Goal: Manage account settings

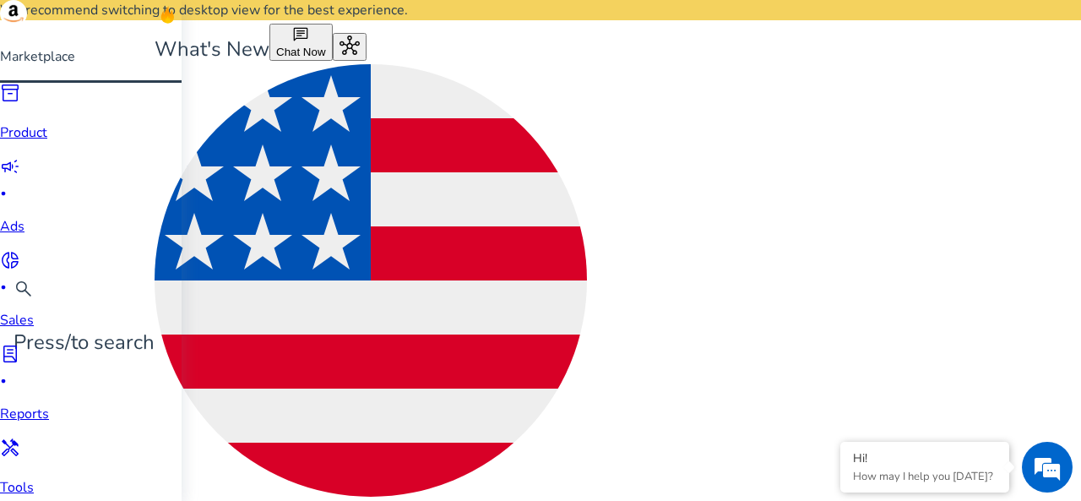
click at [27, 27] on img at bounding box center [13, 13] width 27 height 27
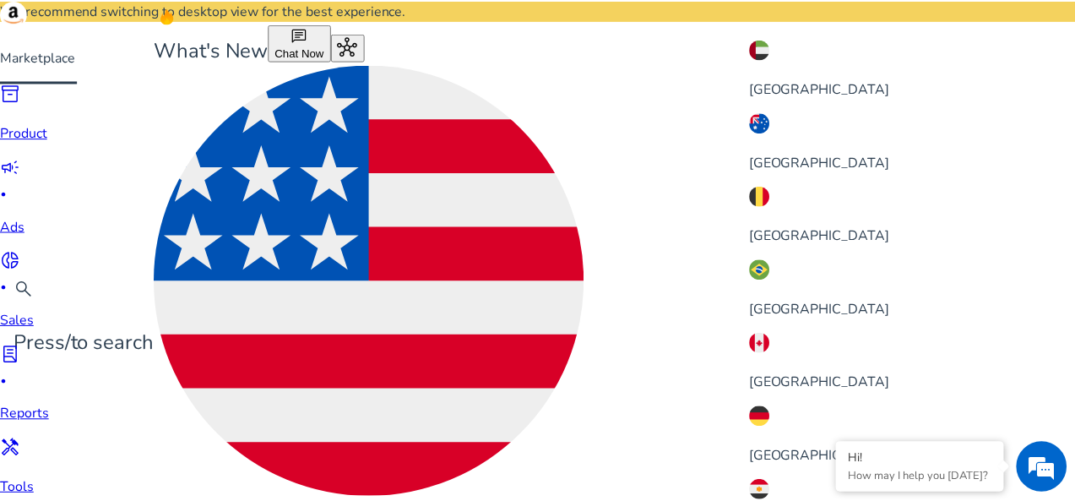
scroll to position [323, 0]
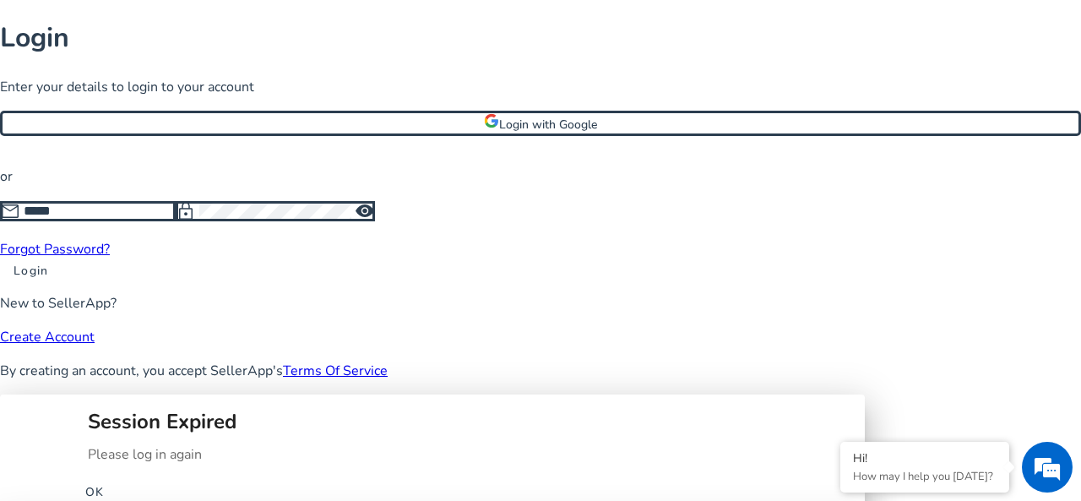
type input "**********"
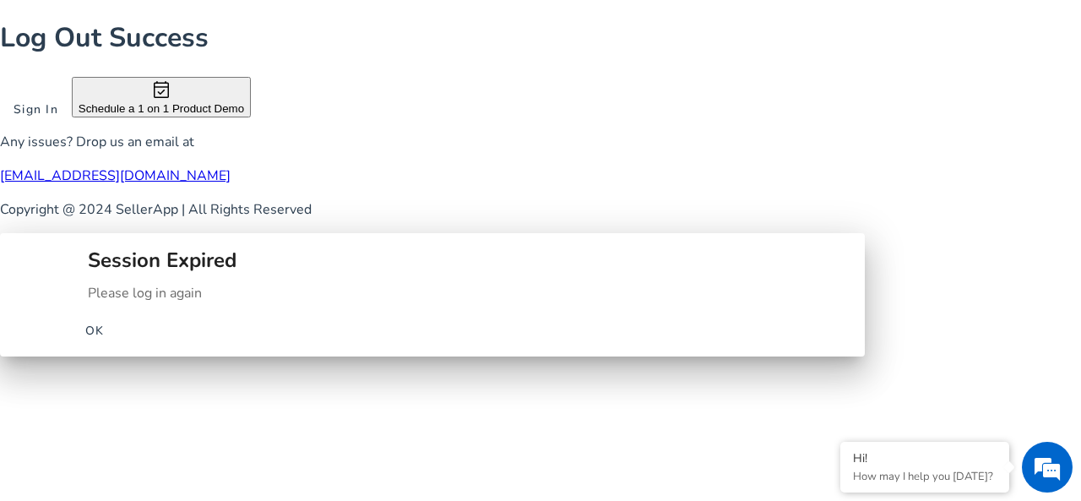
click at [105, 322] on span "OK" at bounding box center [94, 331] width 19 height 18
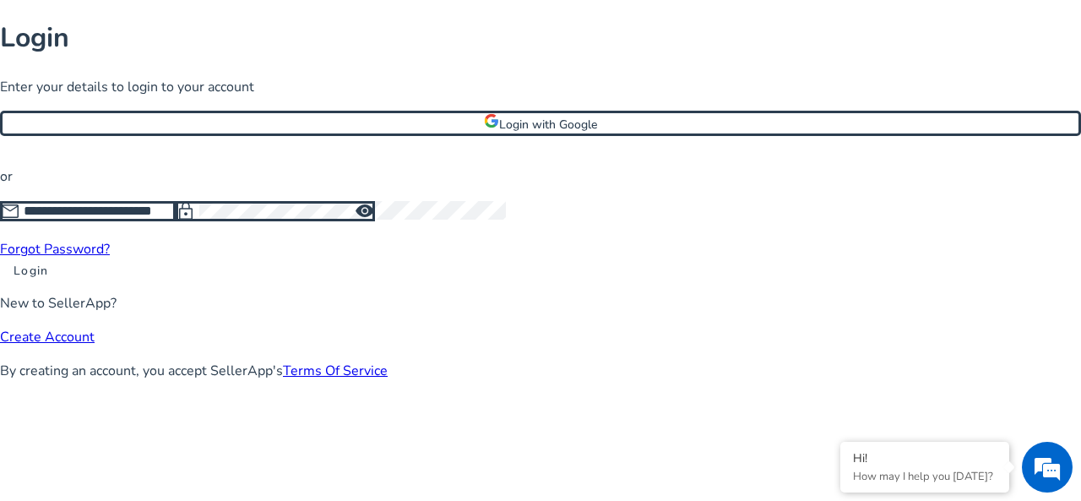
click at [375, 221] on span "visibility" at bounding box center [365, 211] width 20 height 20
click at [62, 290] on span at bounding box center [31, 270] width 62 height 41
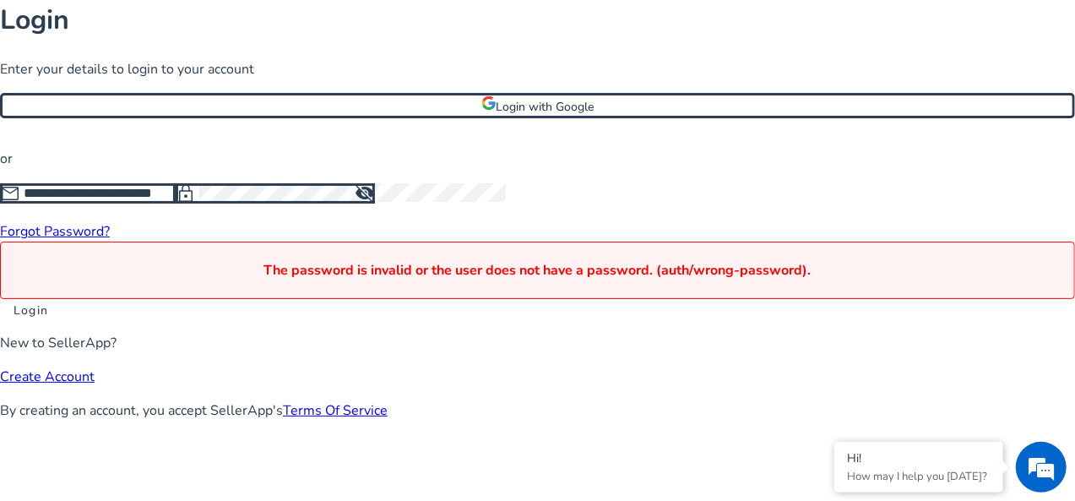
scroll to position [91, 0]
click at [62, 331] on span at bounding box center [31, 310] width 62 height 41
click button "Login" at bounding box center [31, 310] width 62 height 18
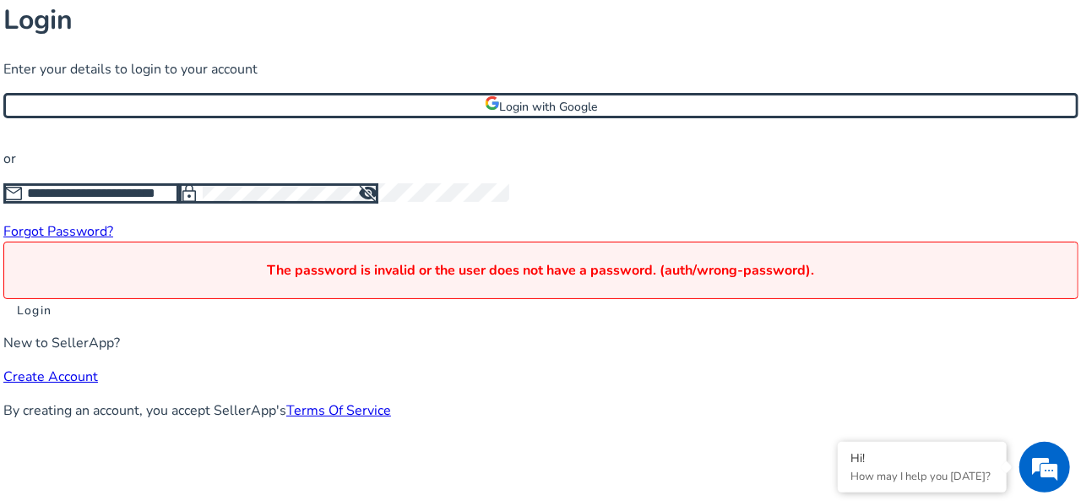
scroll to position [0, 0]
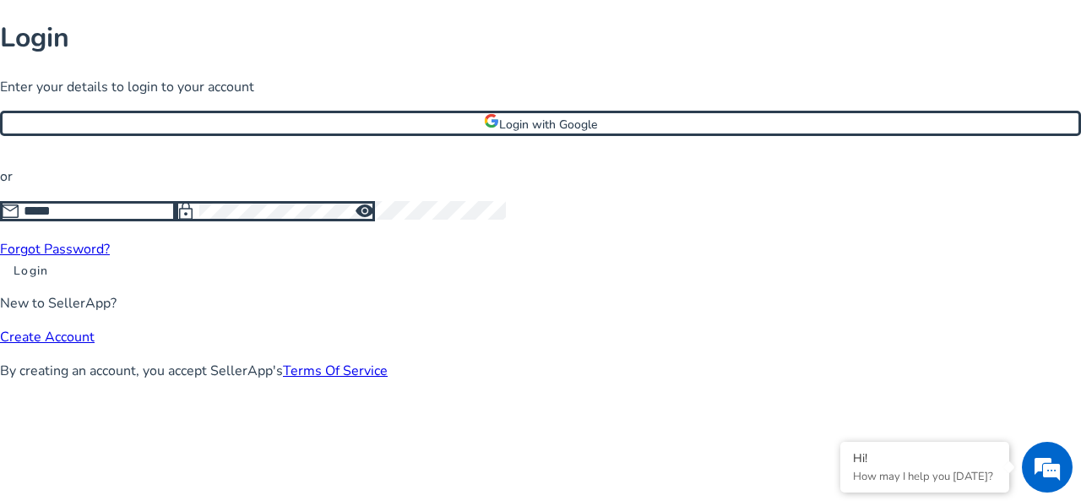
type input "**********"
click at [458, 144] on span at bounding box center [541, 123] width 1076 height 41
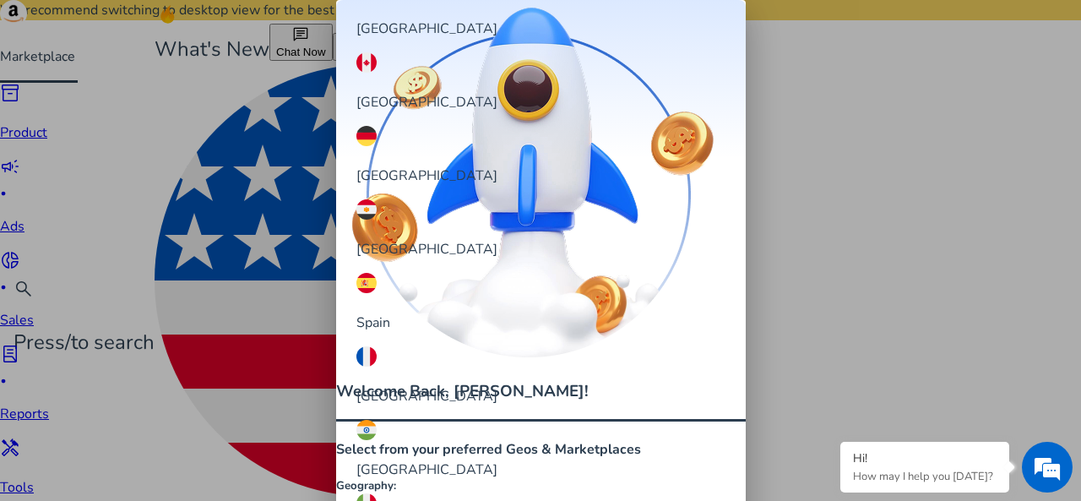
scroll to position [126, 0]
click at [443, 420] on div "[GEOGRAPHIC_DATA]" at bounding box center [474, 450] width 236 height 60
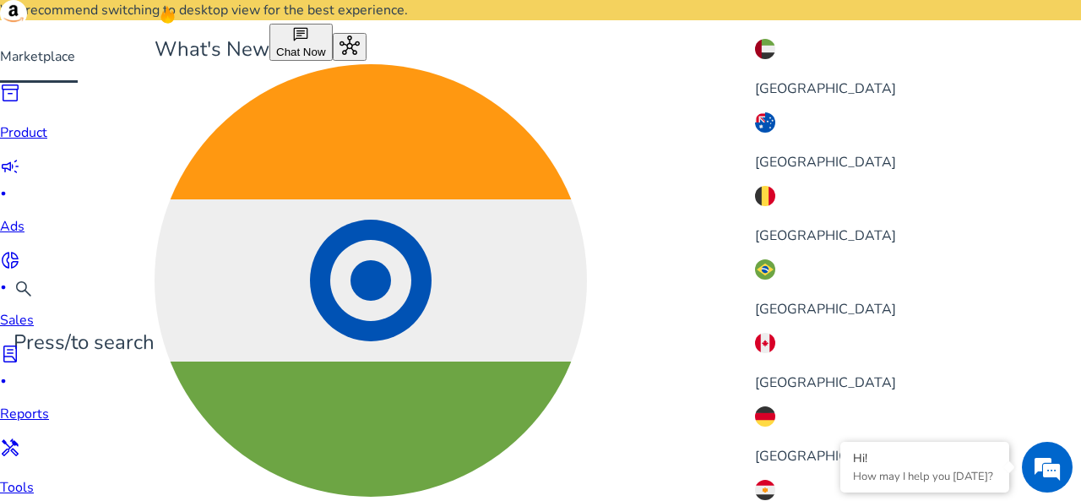
scroll to position [517, 0]
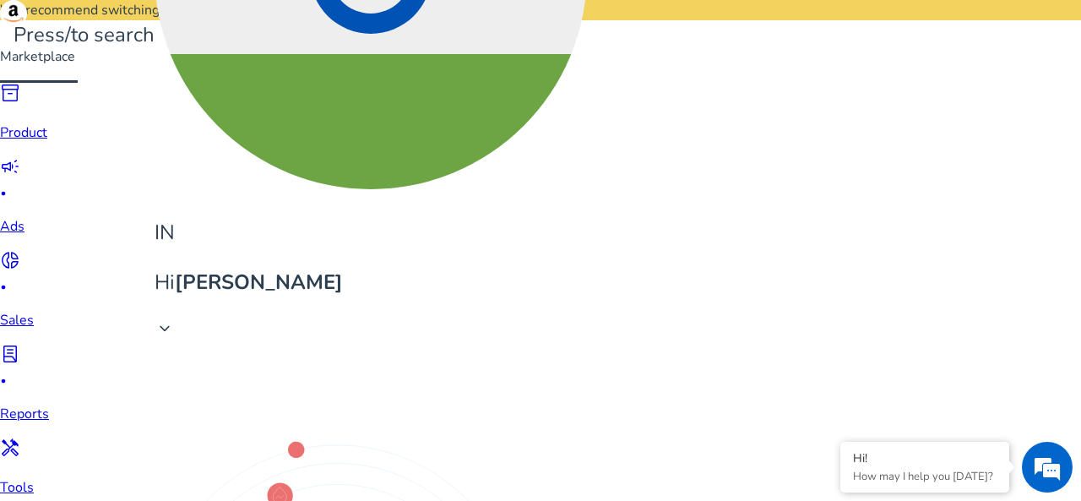
scroll to position [308, 0]
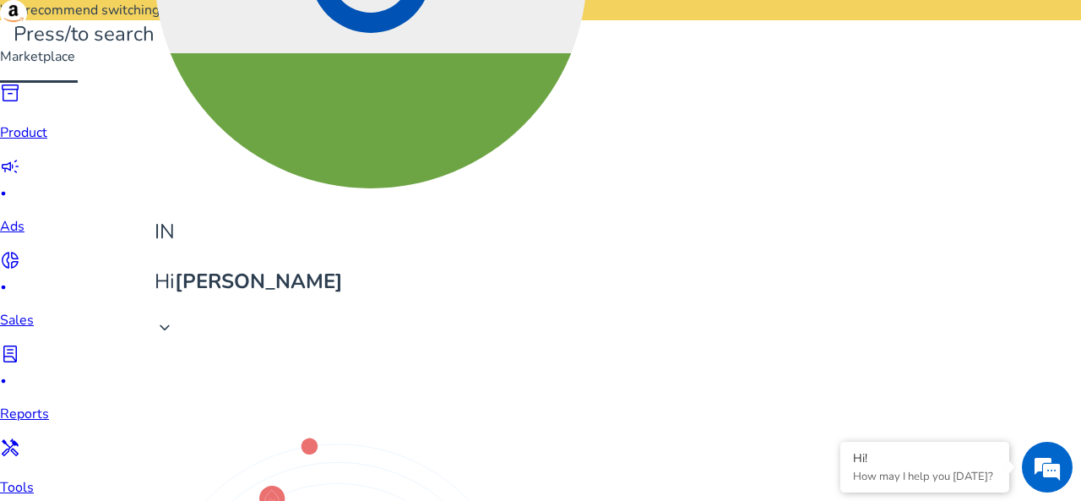
click at [368, 227] on div at bounding box center [540, 250] width 1081 height 501
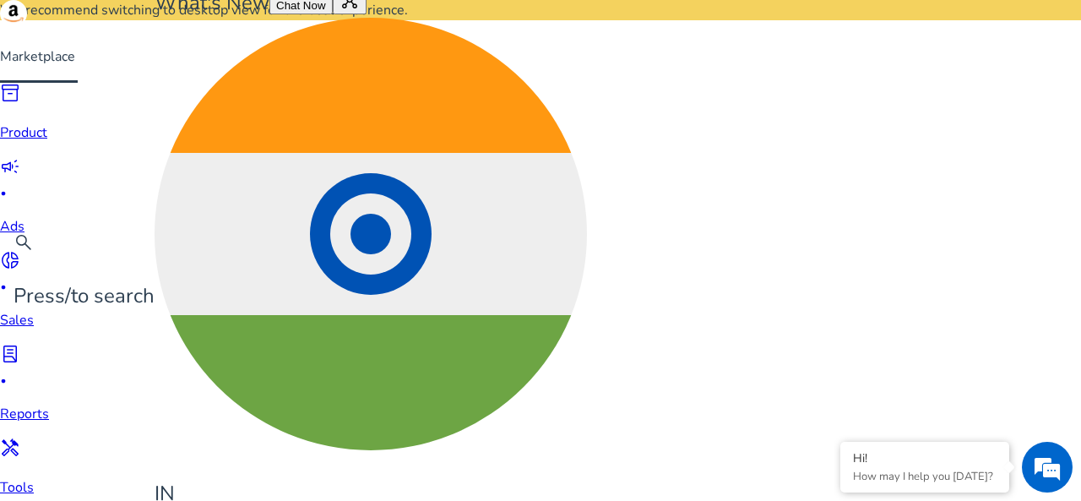
scroll to position [0, 0]
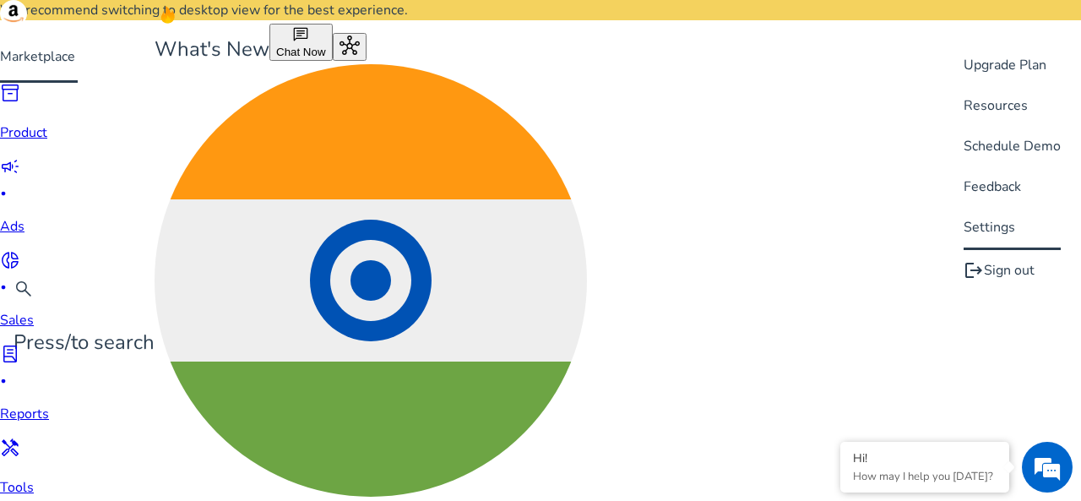
click at [852, 50] on div at bounding box center [540, 250] width 1081 height 501
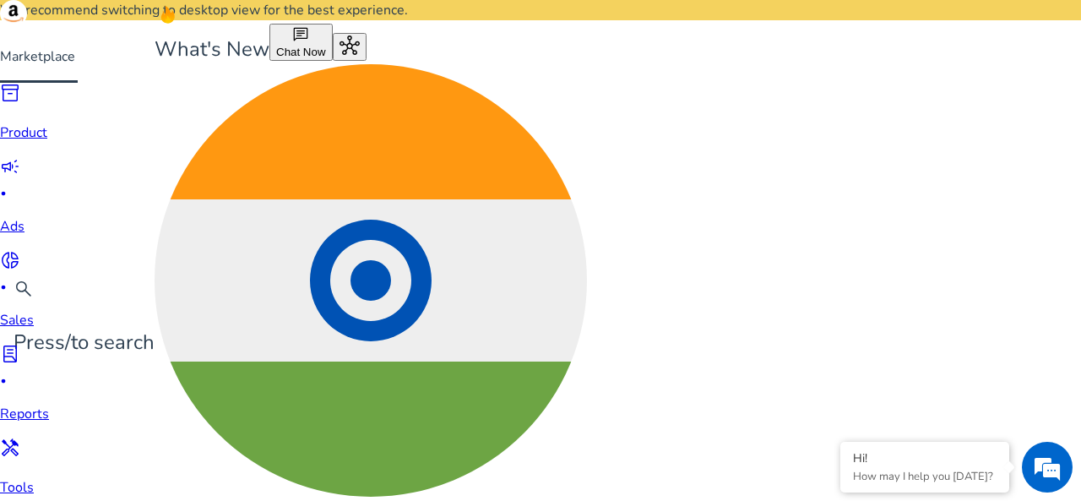
click at [587, 64] on div "IN" at bounding box center [370, 309] width 432 height 490
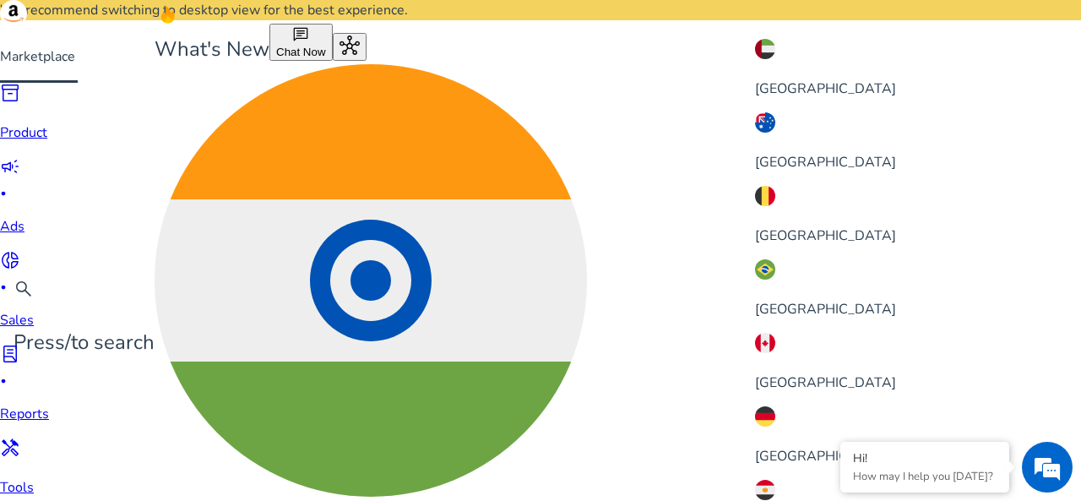
click at [682, 53] on div at bounding box center [540, 250] width 1081 height 501
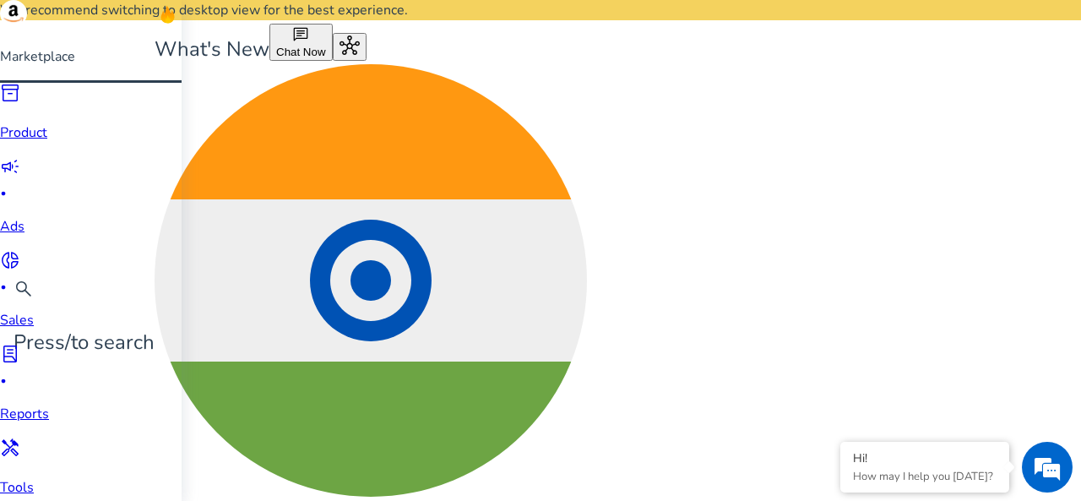
click at [27, 27] on img at bounding box center [13, 13] width 27 height 27
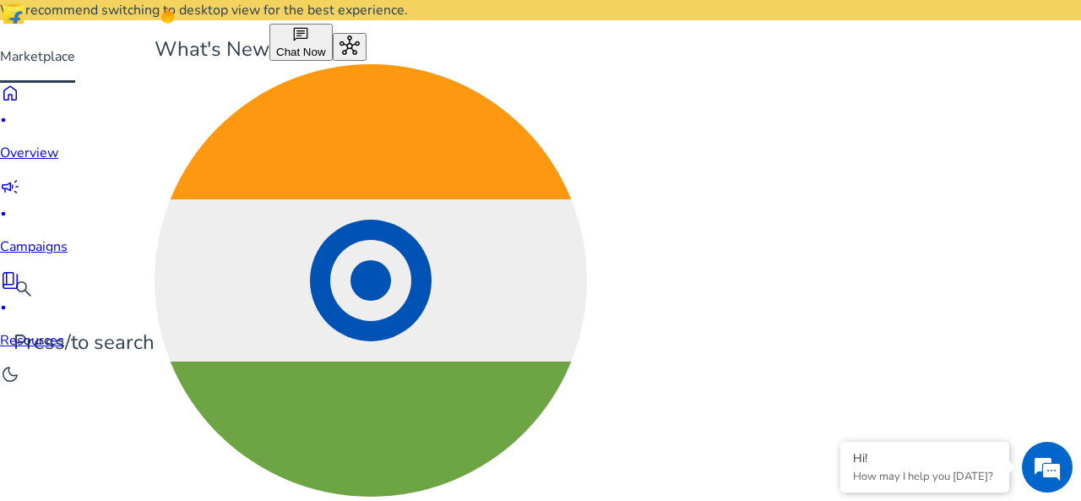
click at [41, 67] on div "Marketplace" at bounding box center [37, 33] width 75 height 67
click at [32, 0] on div at bounding box center [37, 0] width 75 height 0
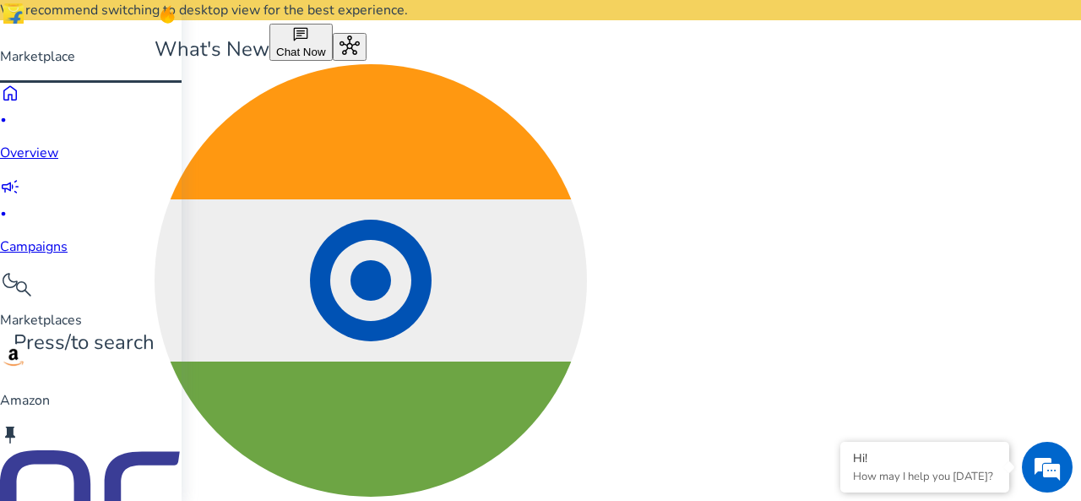
click at [27, 27] on img at bounding box center [13, 13] width 27 height 27
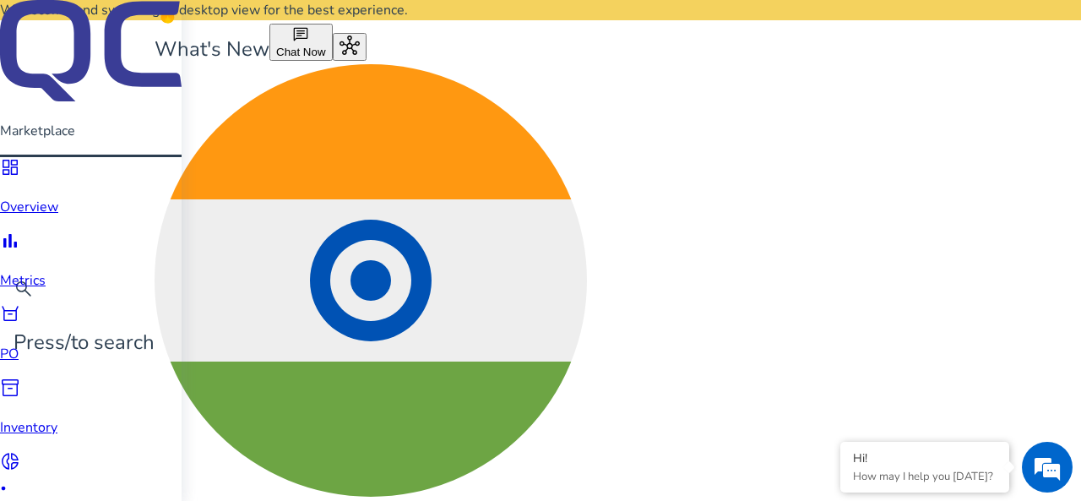
click at [37, 62] on img at bounding box center [91, 50] width 182 height 101
